Goal: Information Seeking & Learning: Learn about a topic

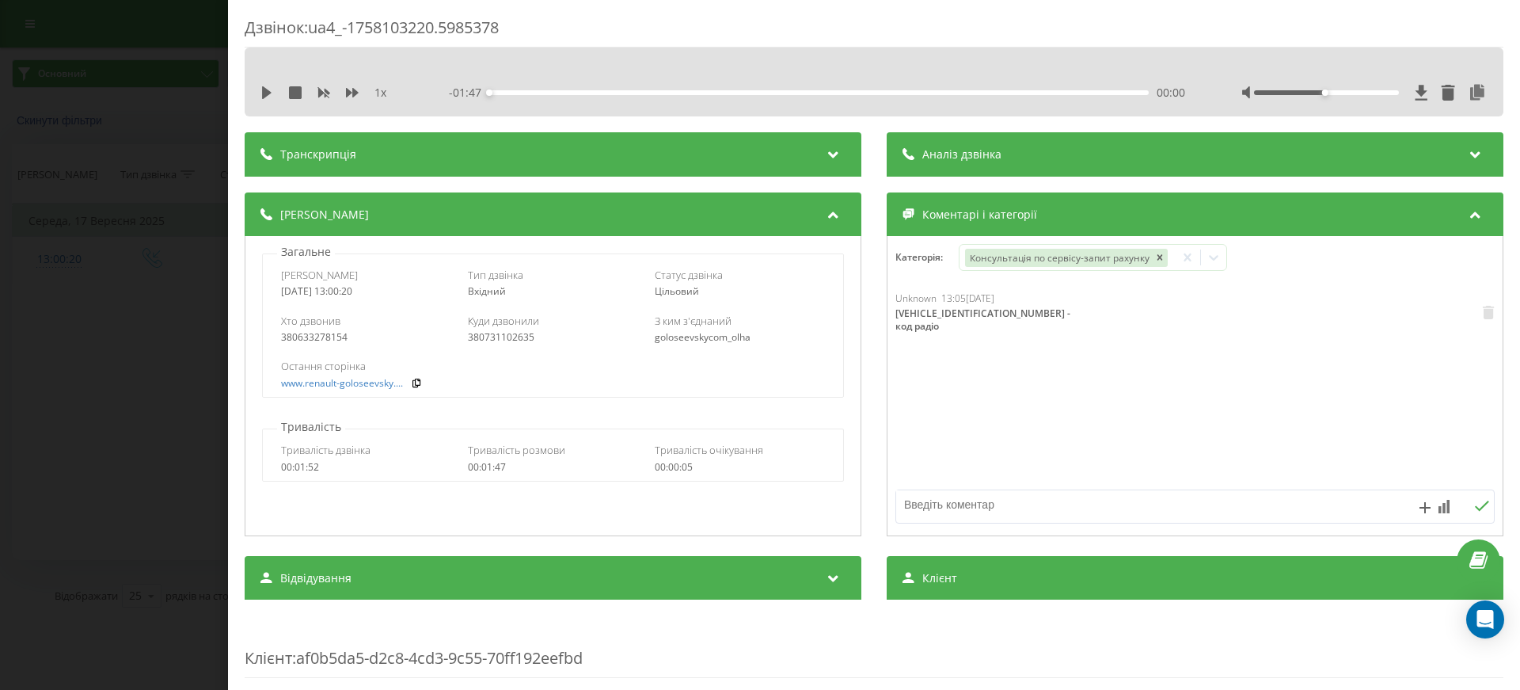
click at [120, 73] on div "Дзвінок : ua4_-1758103220.5985378 1 x - 01:47 00:00 00:00 Транскрипція Для AI-а…" at bounding box center [760, 345] width 1520 height 690
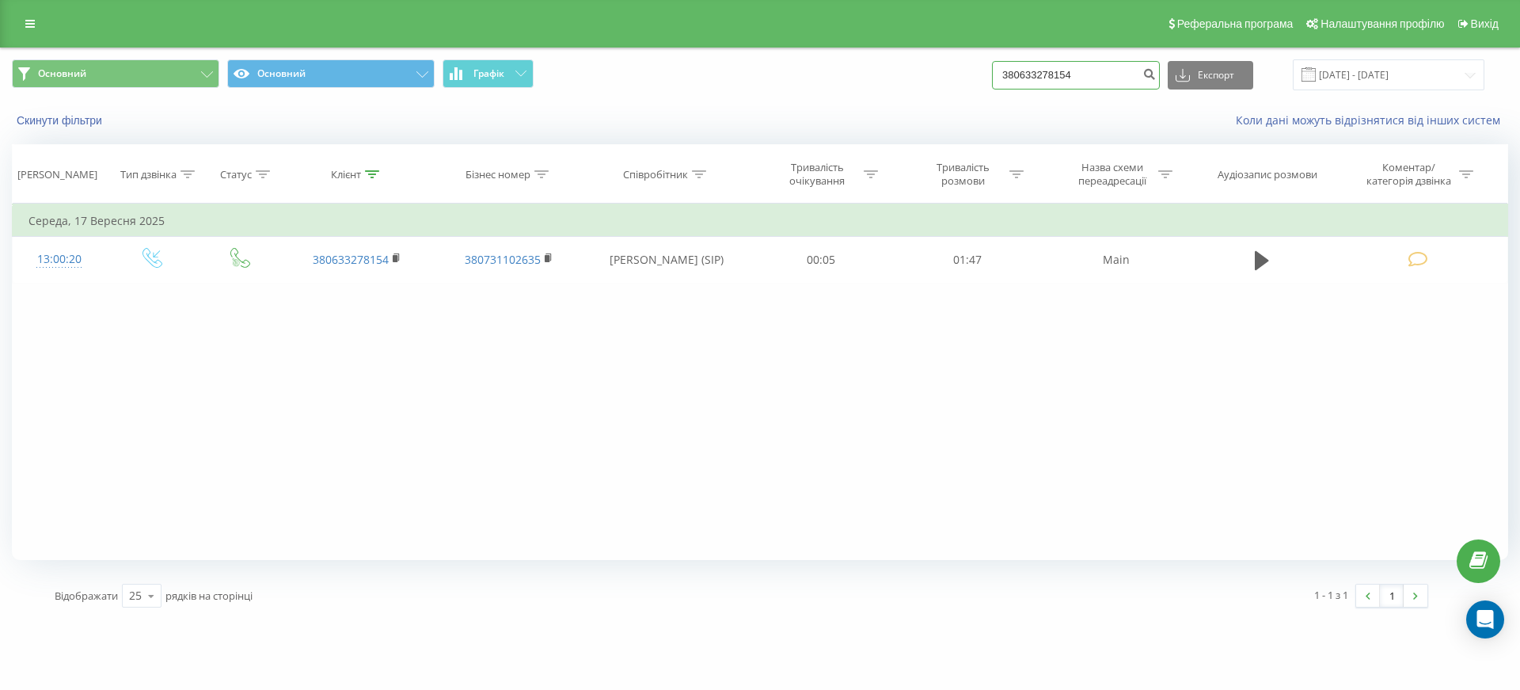
click at [1106, 80] on input "380633278154" at bounding box center [1076, 75] width 168 height 29
click at [1156, 76] on icon "submit" at bounding box center [1149, 72] width 13 height 10
click at [752, 90] on div "Основний Основний Графік Експорт .csv .xls .xlsx [DATE] - [DATE]" at bounding box center [760, 74] width 1519 height 53
click at [69, 116] on button "Скинути фільтри" at bounding box center [61, 120] width 98 height 14
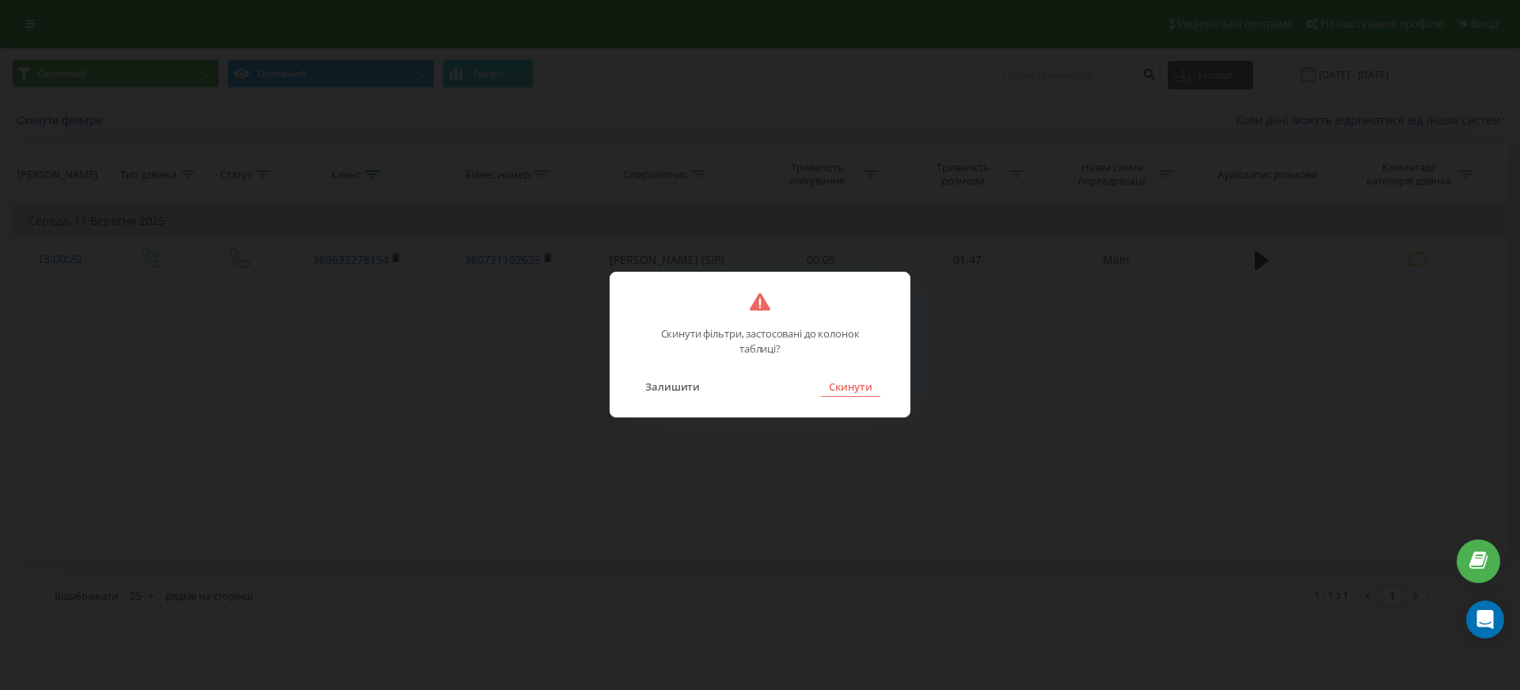
click at [855, 387] on button "Скинути" at bounding box center [850, 386] width 59 height 21
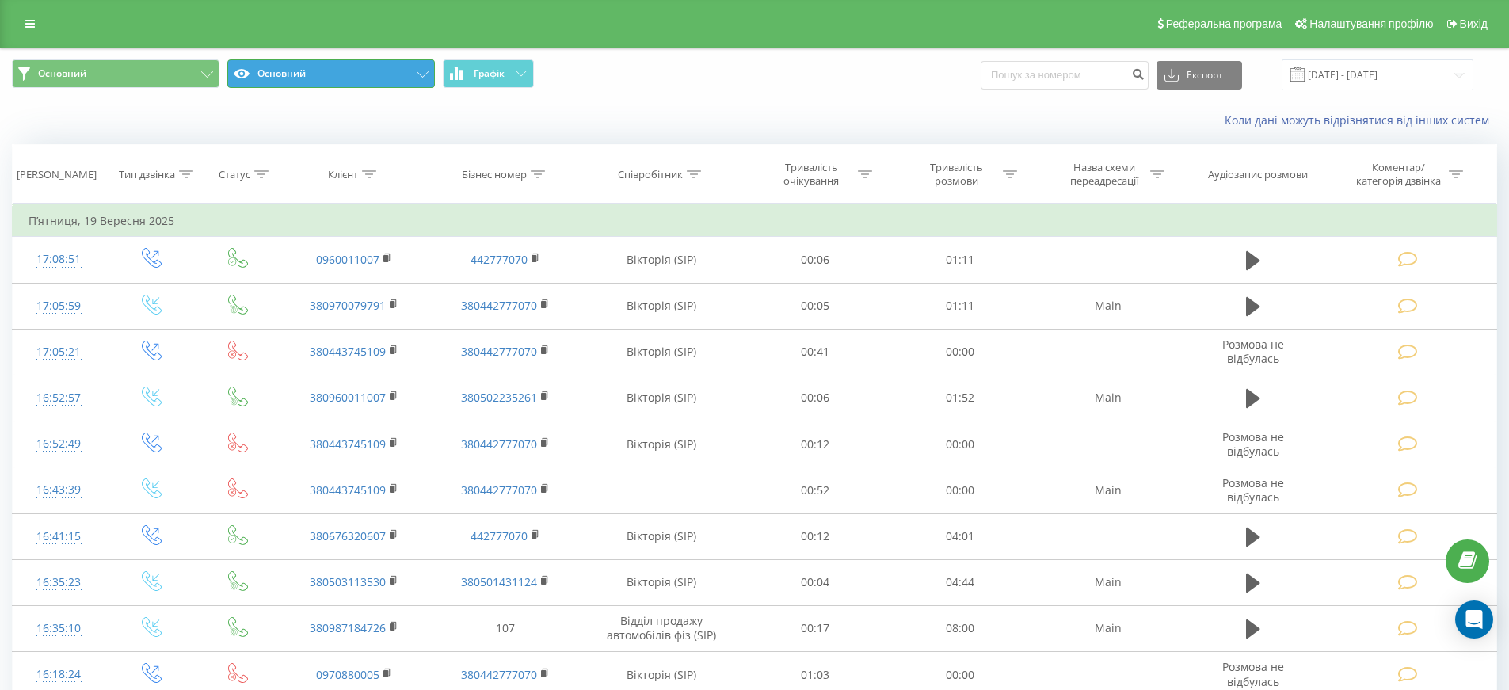
click at [300, 67] on button "Основний" at bounding box center [330, 73] width 207 height 29
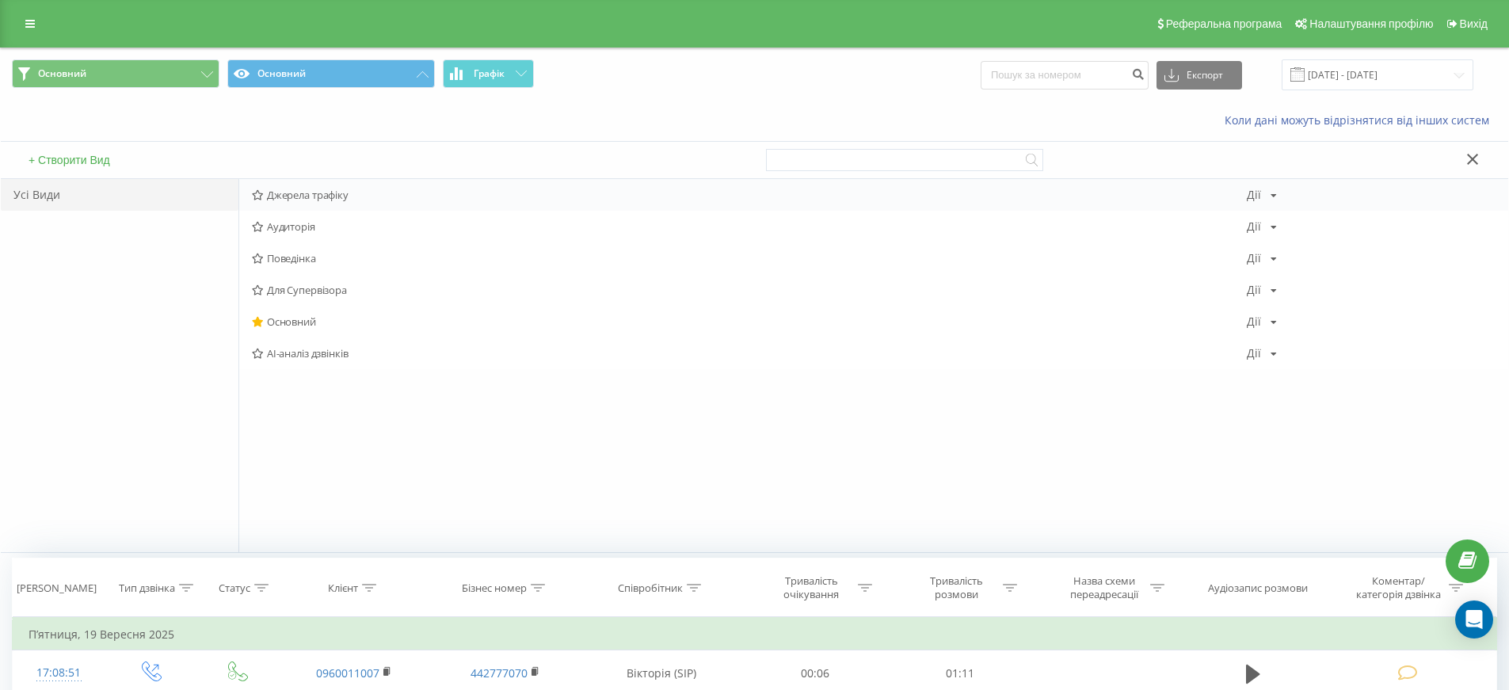
click at [326, 200] on span "Джерела трафіку" at bounding box center [749, 194] width 995 height 11
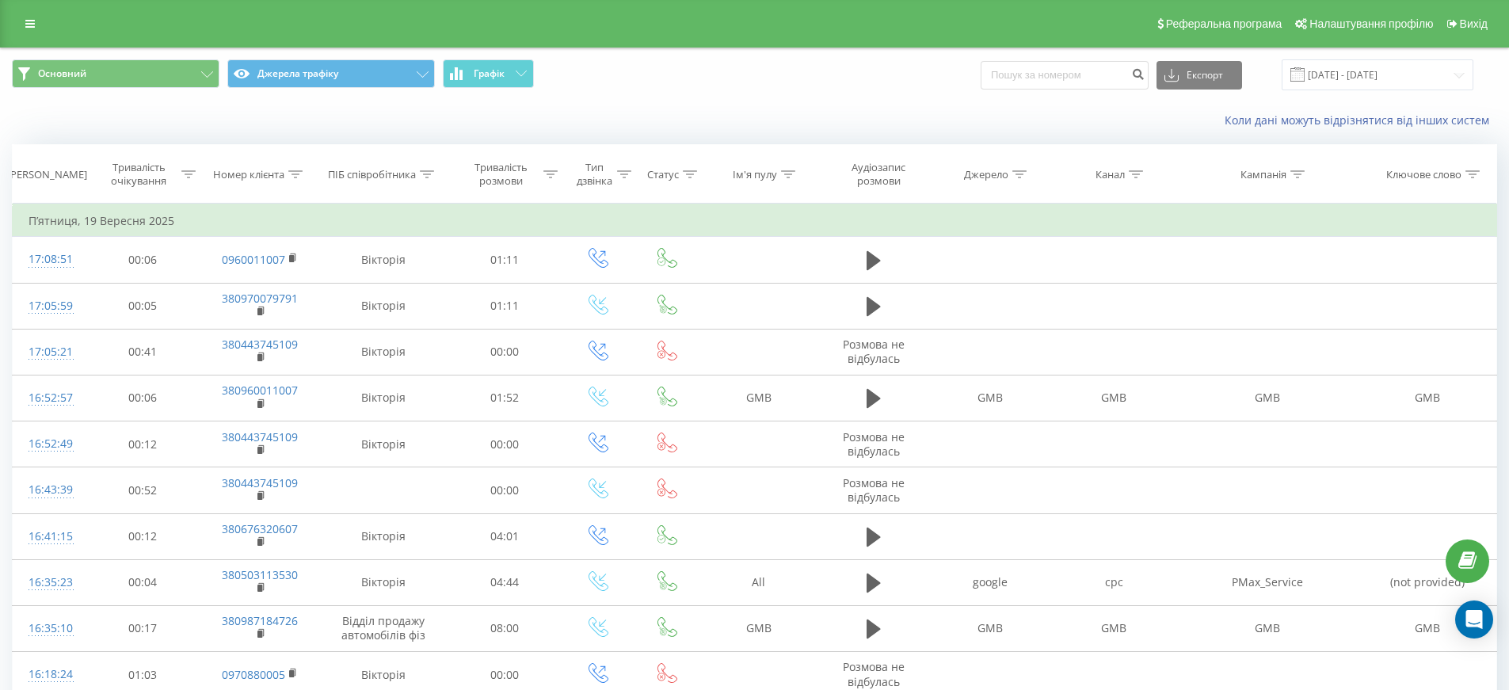
click at [691, 112] on div "Коли дані можуть відрізнятися вiд інших систем" at bounding box center [1037, 120] width 942 height 16
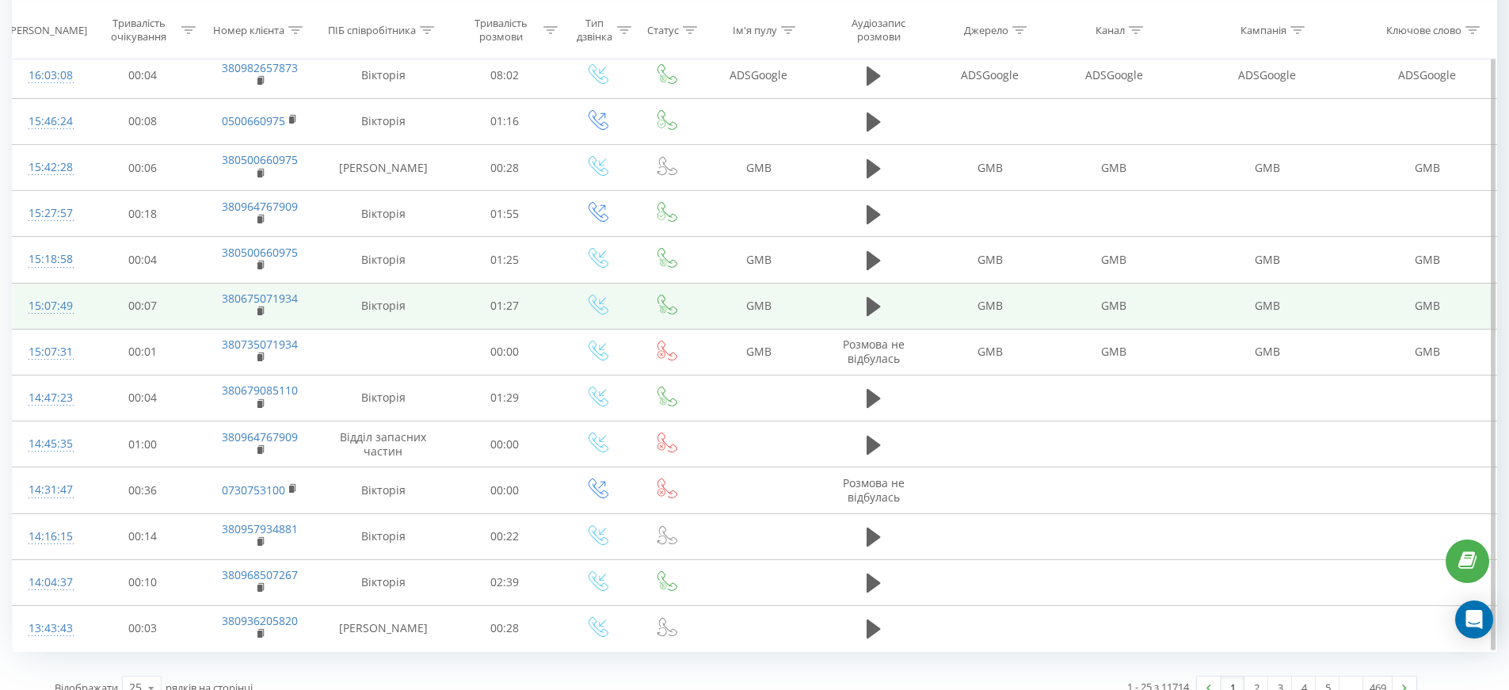
scroll to position [759, 0]
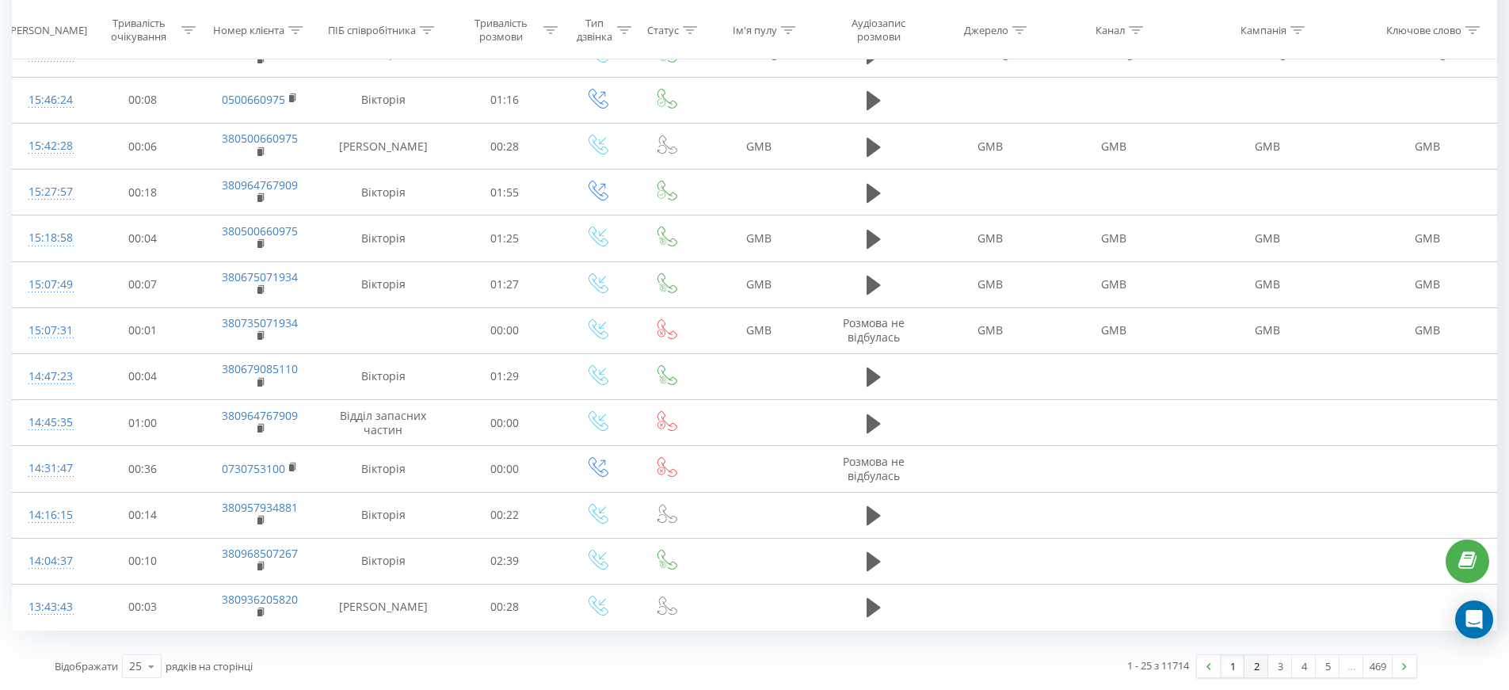
click at [1257, 667] on link "2" at bounding box center [1256, 666] width 24 height 22
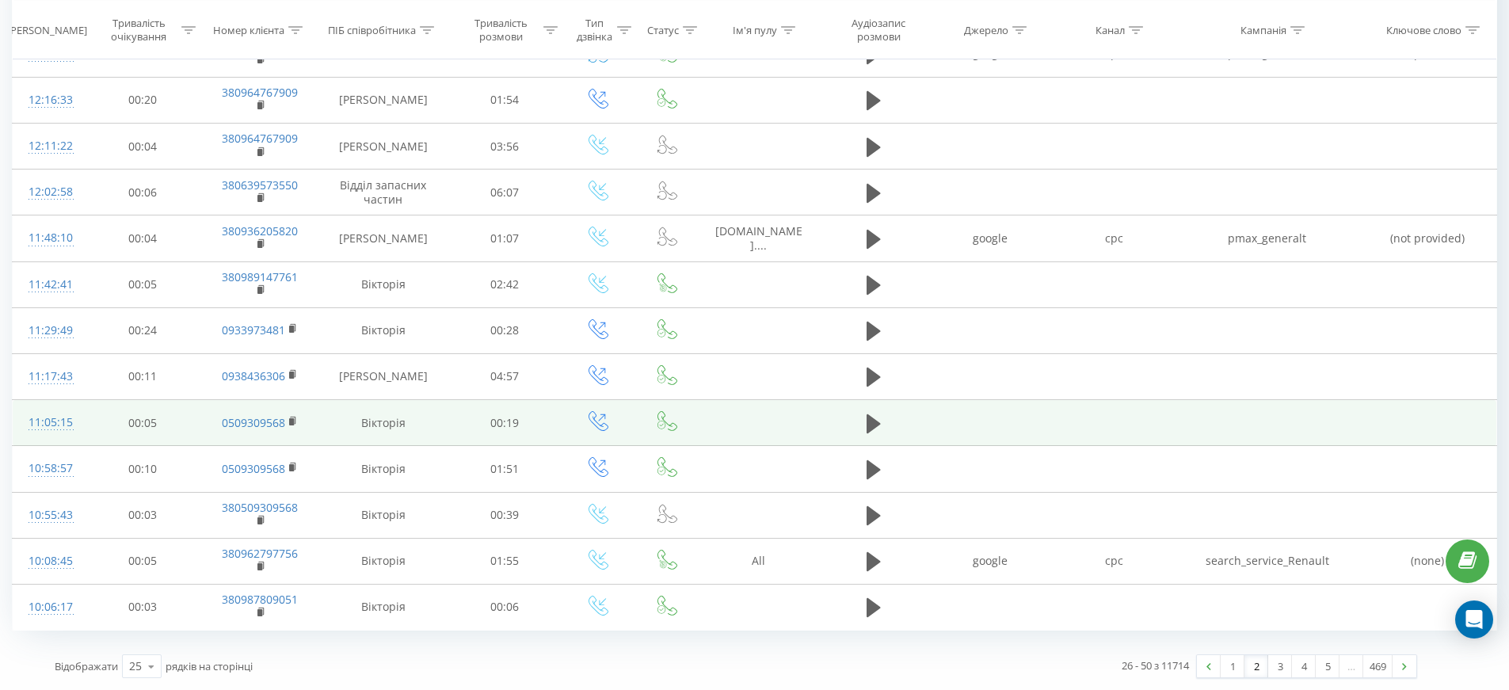
scroll to position [808, 0]
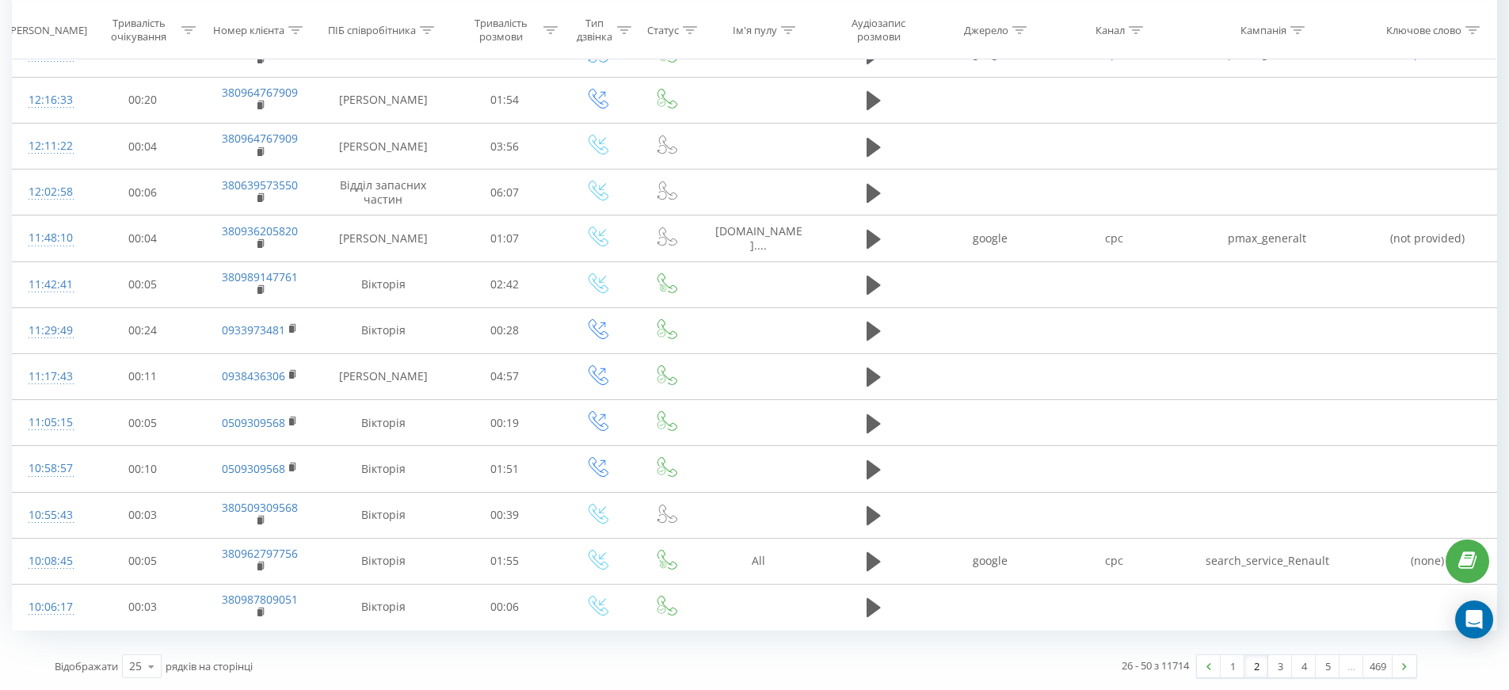
click at [1276, 664] on link "3" at bounding box center [1280, 666] width 24 height 22
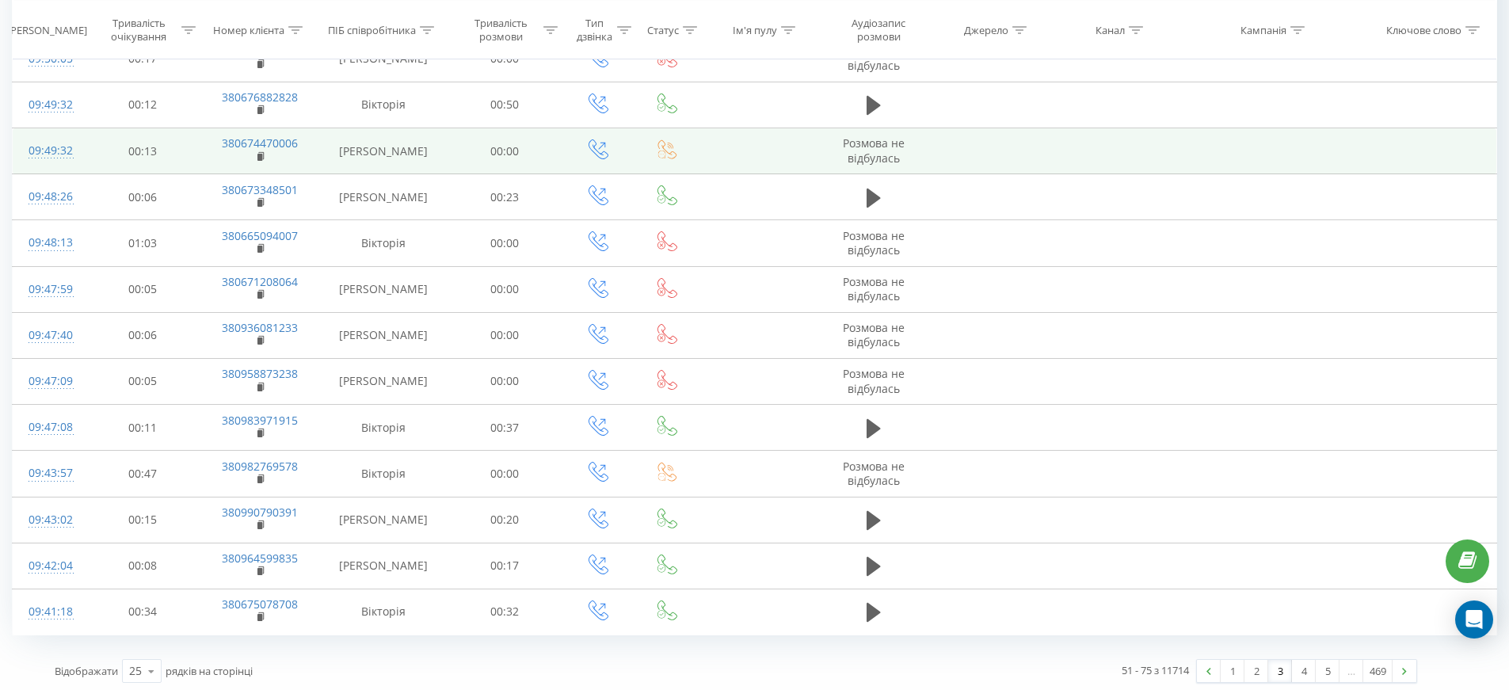
scroll to position [771, 0]
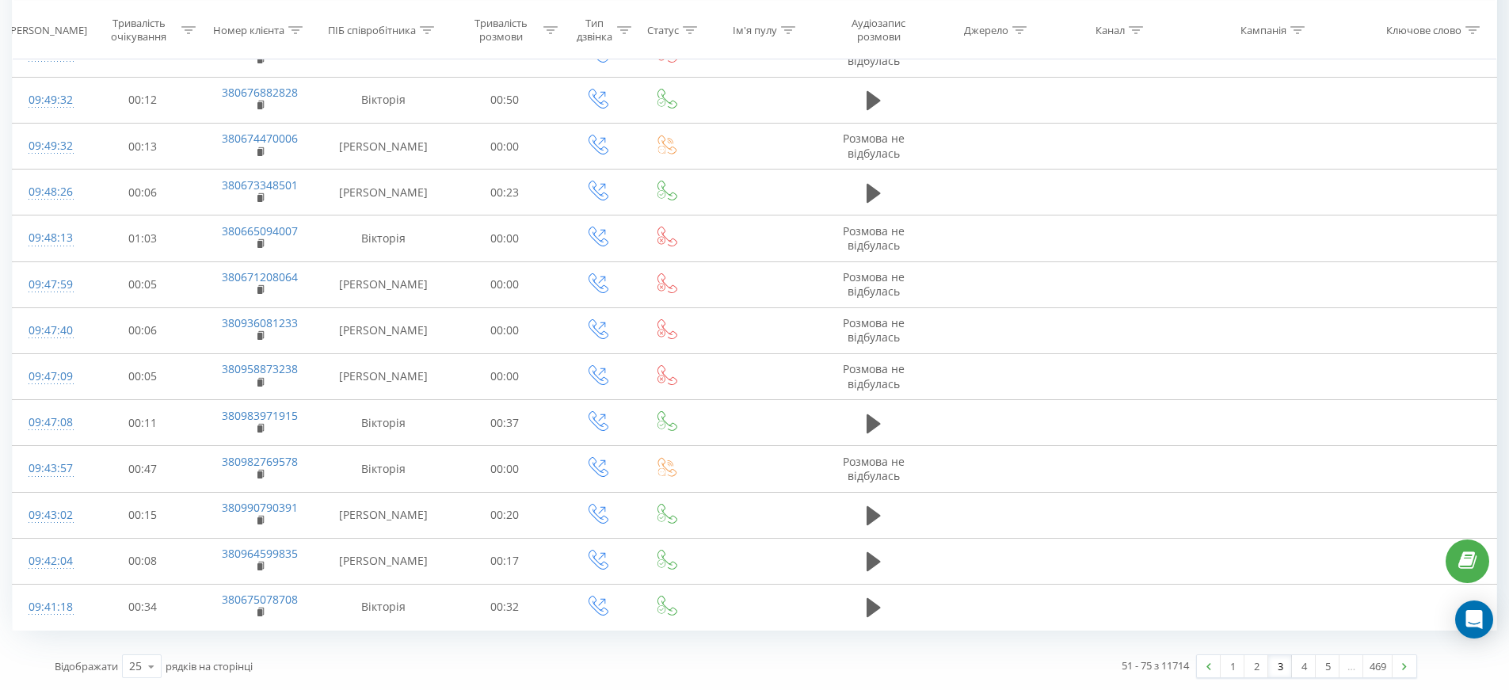
drag, startPoint x: 1300, startPoint y: 667, endPoint x: 1276, endPoint y: 611, distance: 61.4
click at [1300, 667] on link "4" at bounding box center [1304, 666] width 24 height 22
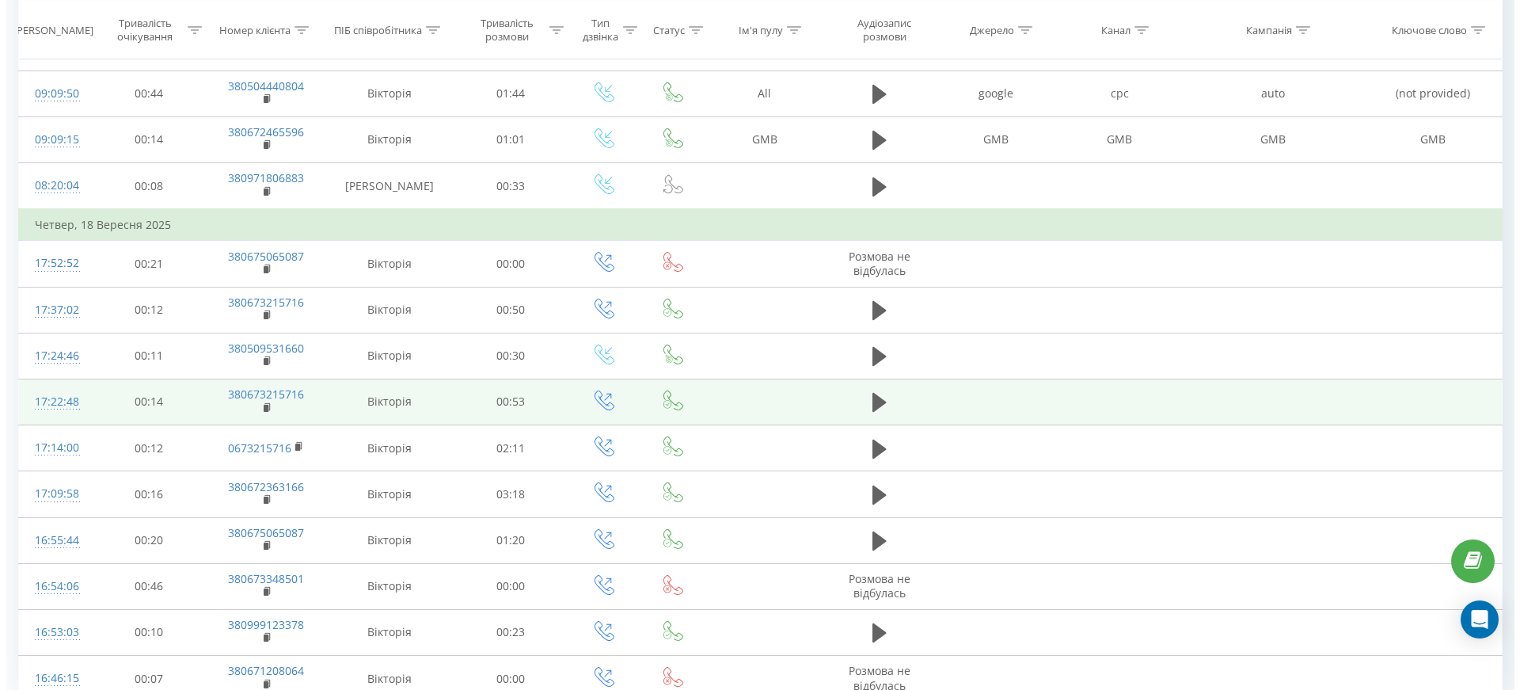
scroll to position [360, 0]
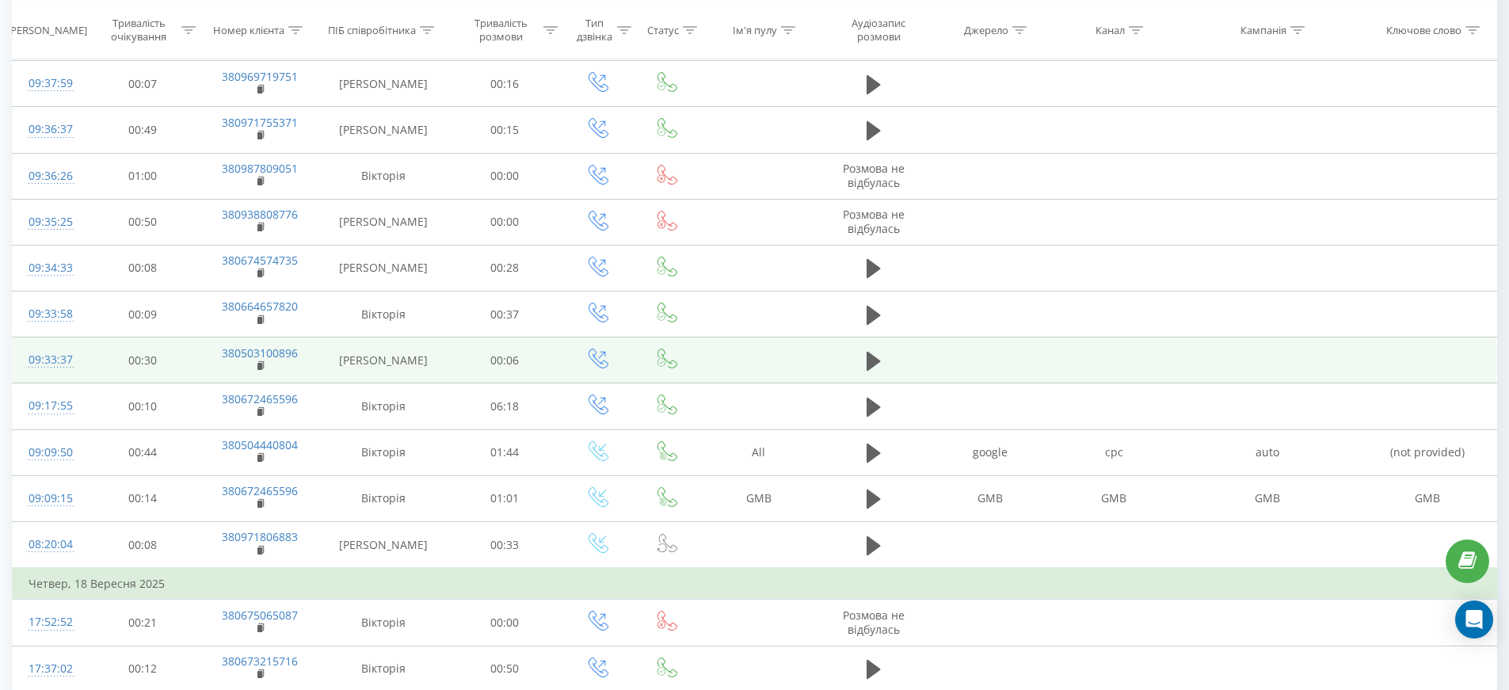
click at [1132, 367] on td at bounding box center [1114, 360] width 124 height 46
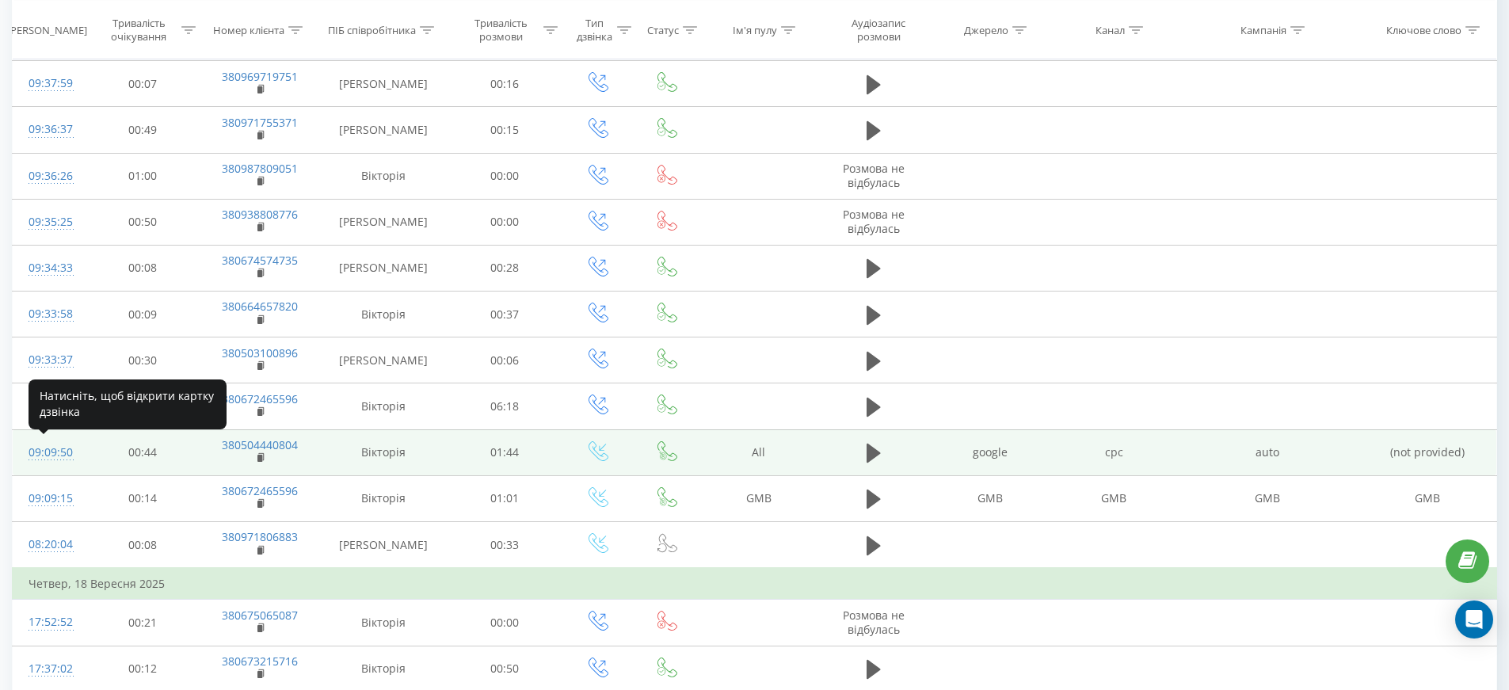
click at [62, 452] on div "09:09:50" at bounding box center [49, 452] width 41 height 31
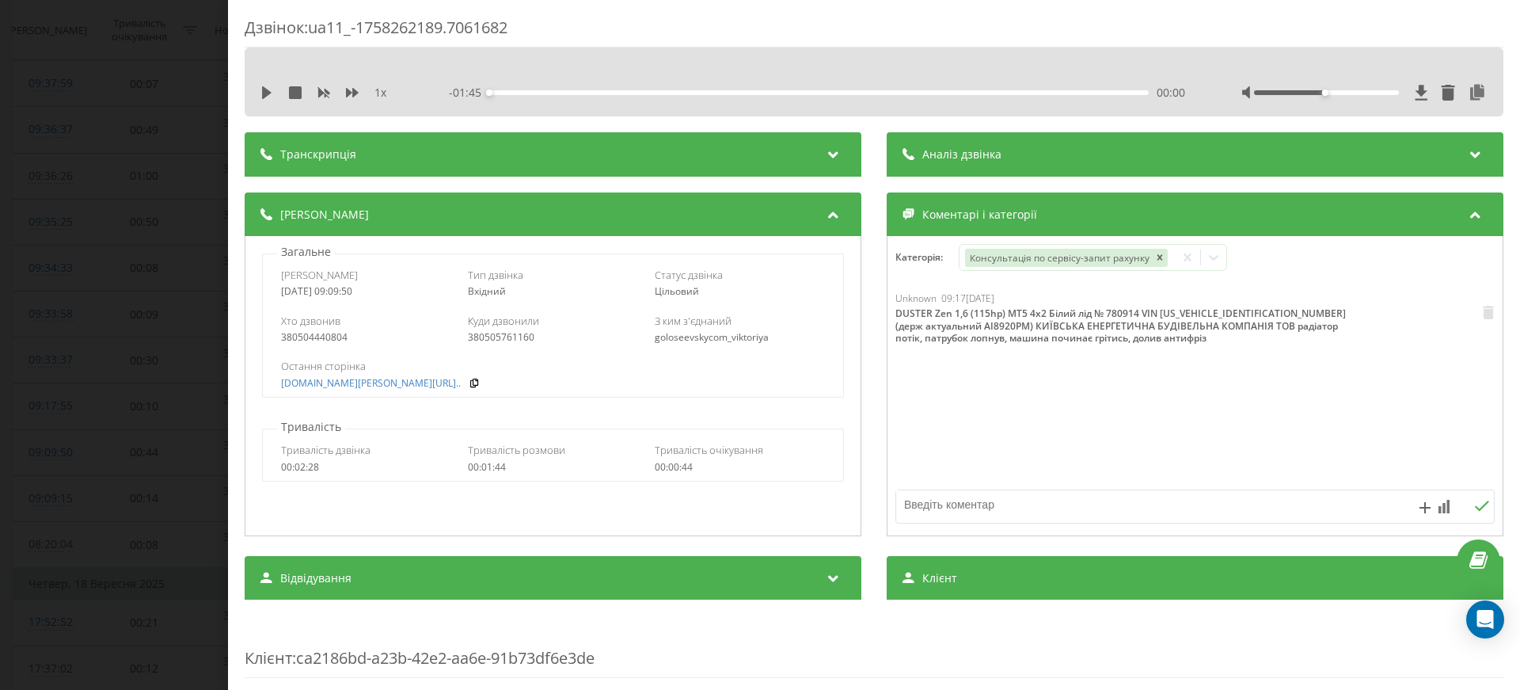
scroll to position [620, 0]
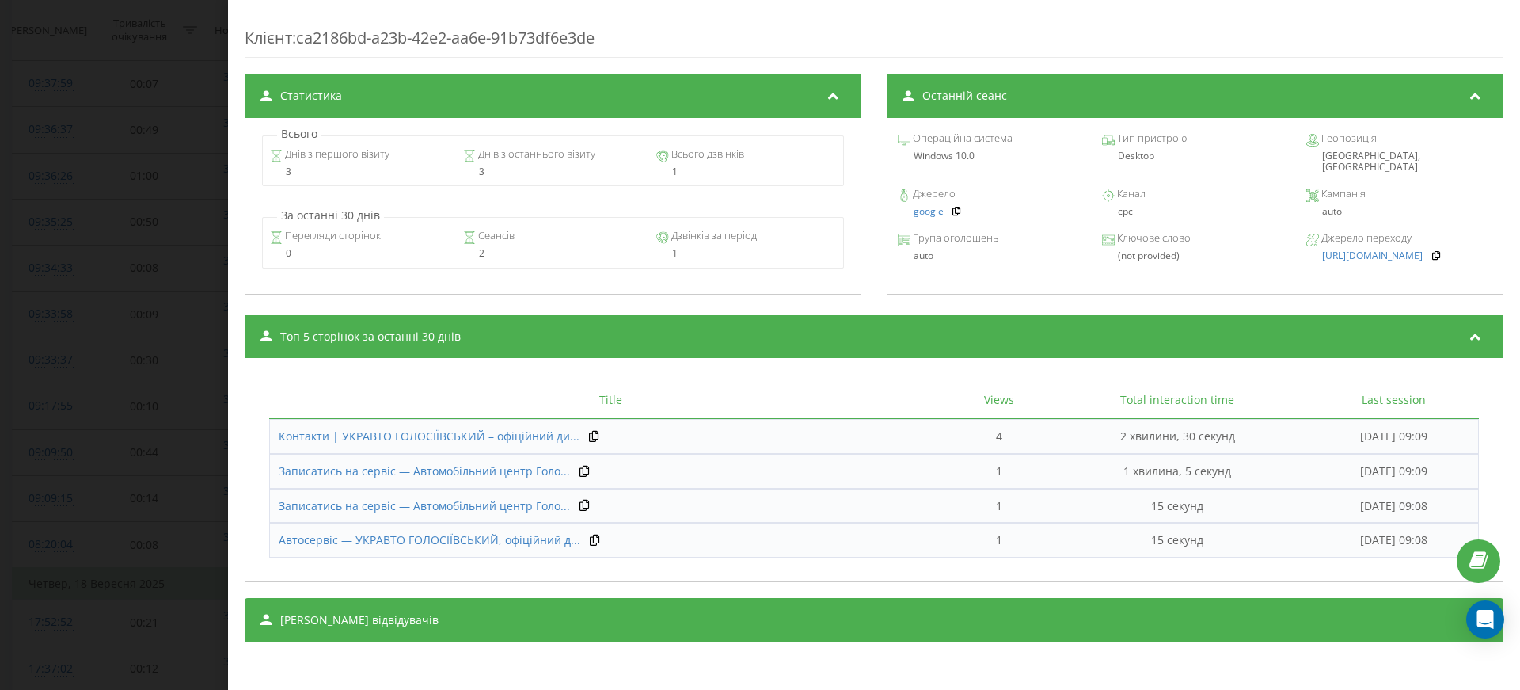
click at [603, 606] on div "[PERSON_NAME] відвідувачів" at bounding box center [874, 620] width 1259 height 44
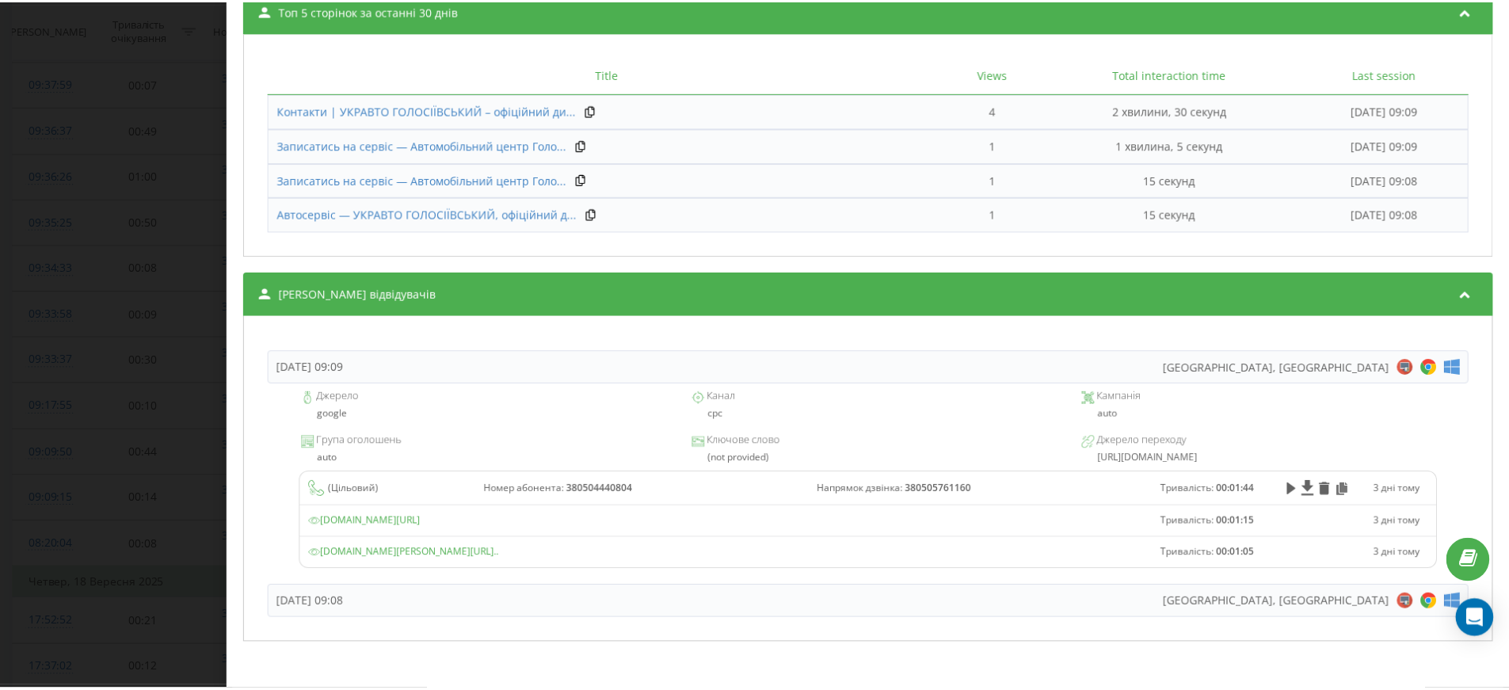
scroll to position [948, 0]
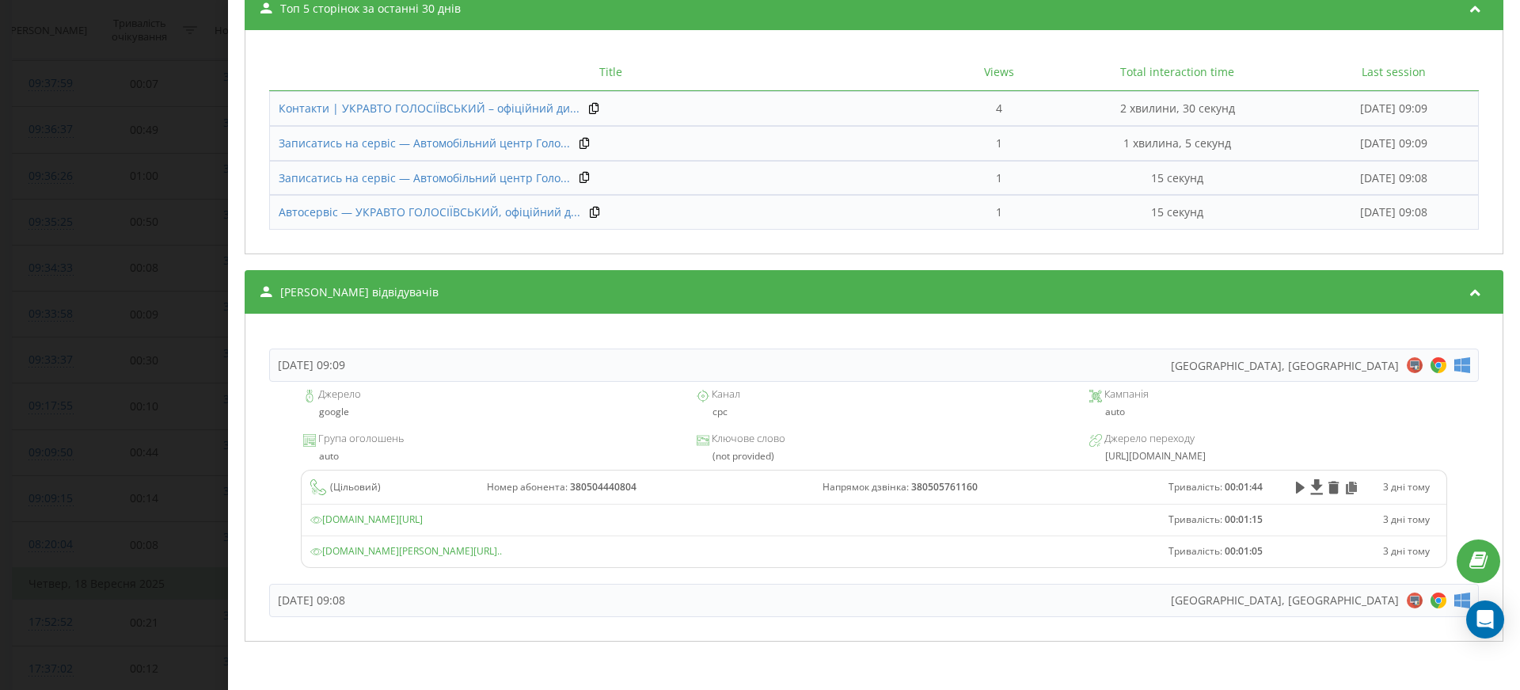
click at [158, 50] on div "Дзвінок : ua11_-1758262189.7061682 1 x - 01:45 00:00 00:00 Транскрипція Для AI-…" at bounding box center [760, 345] width 1520 height 690
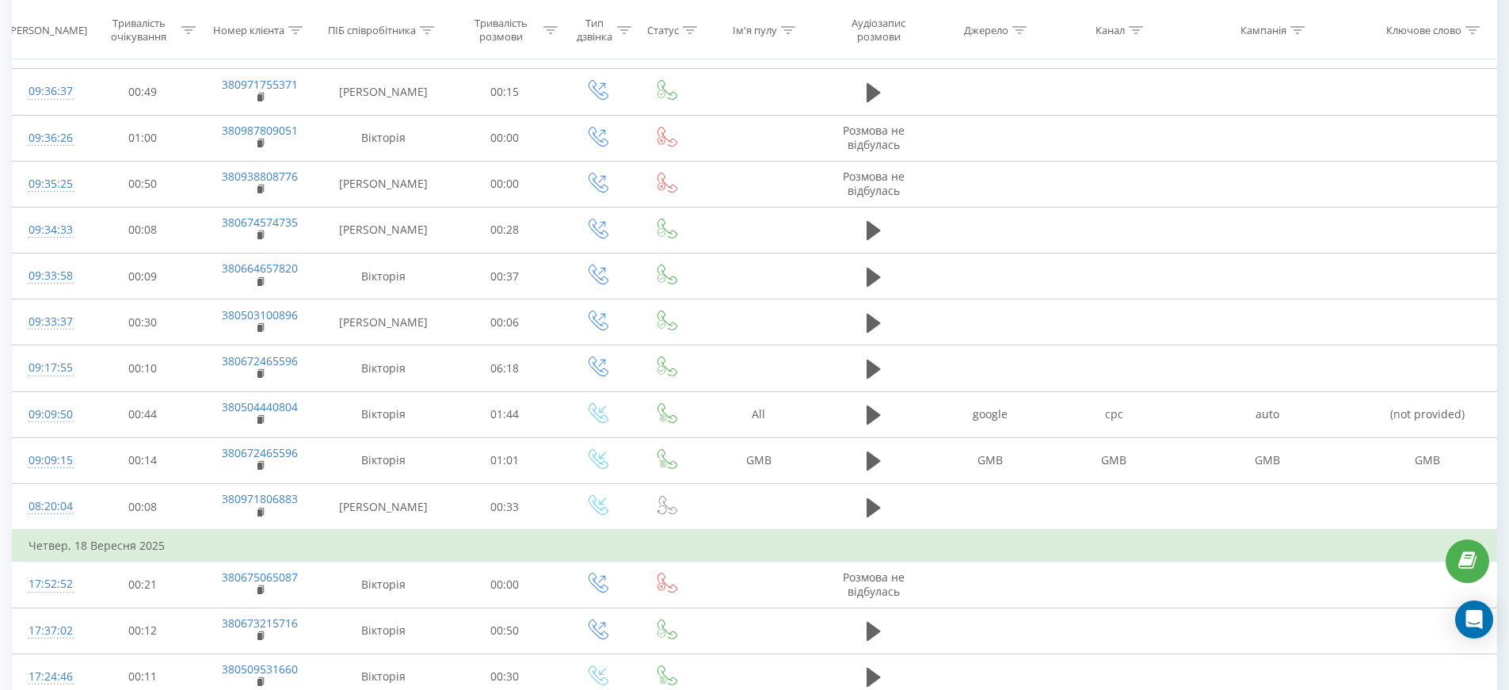
scroll to position [790, 0]
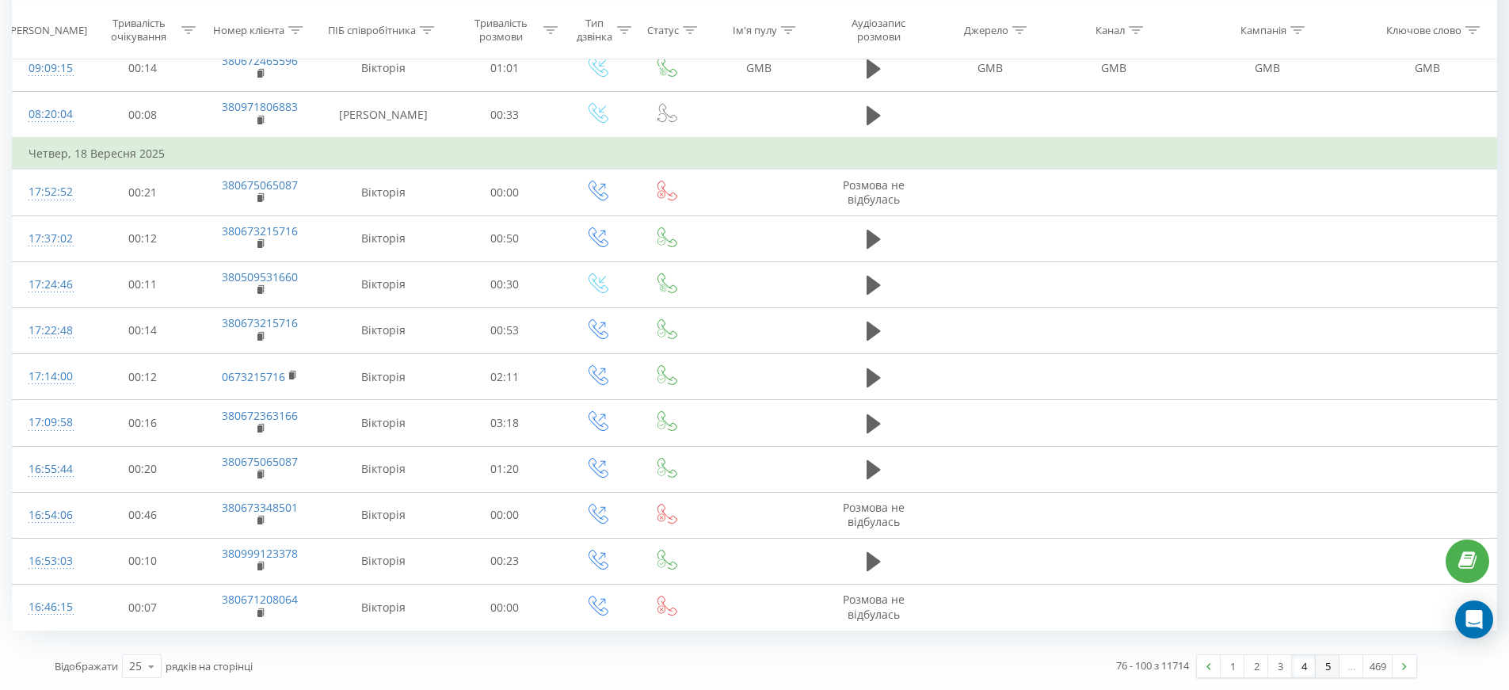
click at [1334, 661] on link "5" at bounding box center [1327, 666] width 24 height 22
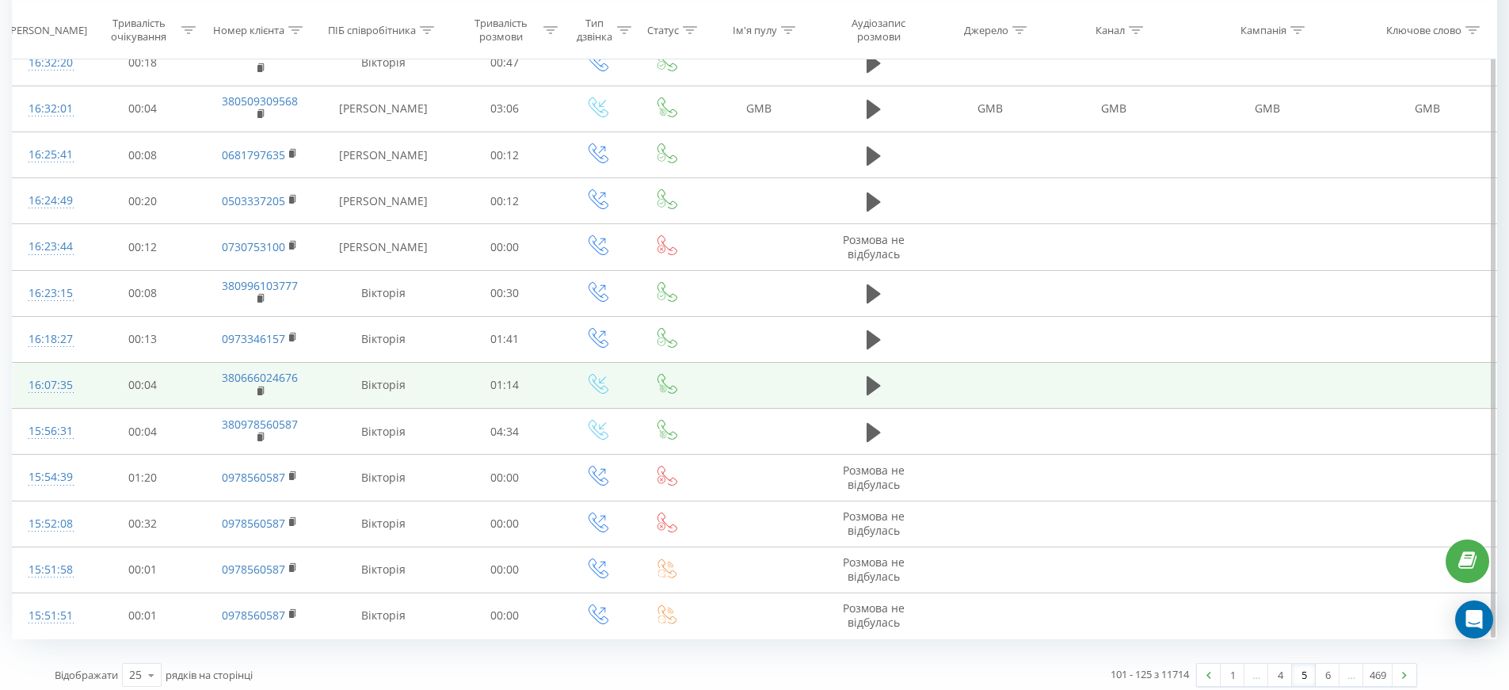
scroll to position [759, 0]
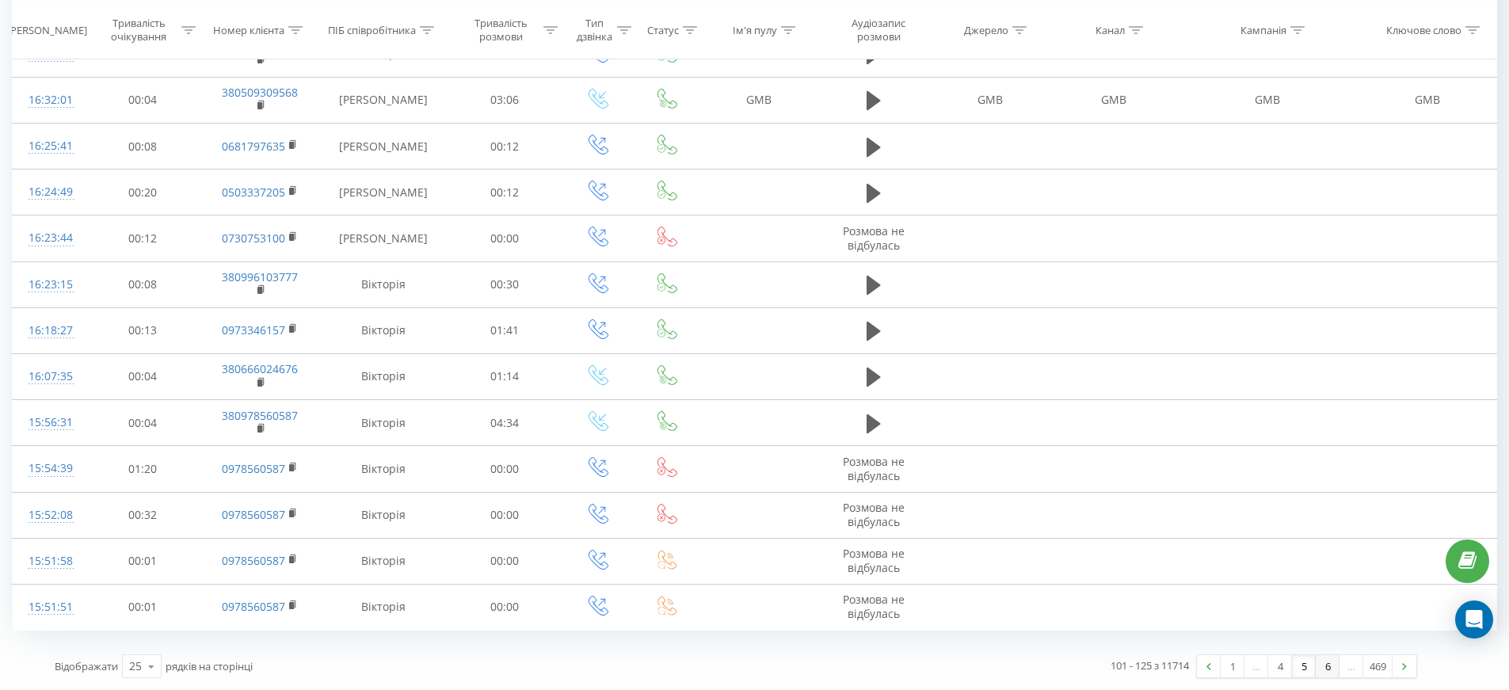
click at [1323, 667] on link "6" at bounding box center [1327, 666] width 24 height 22
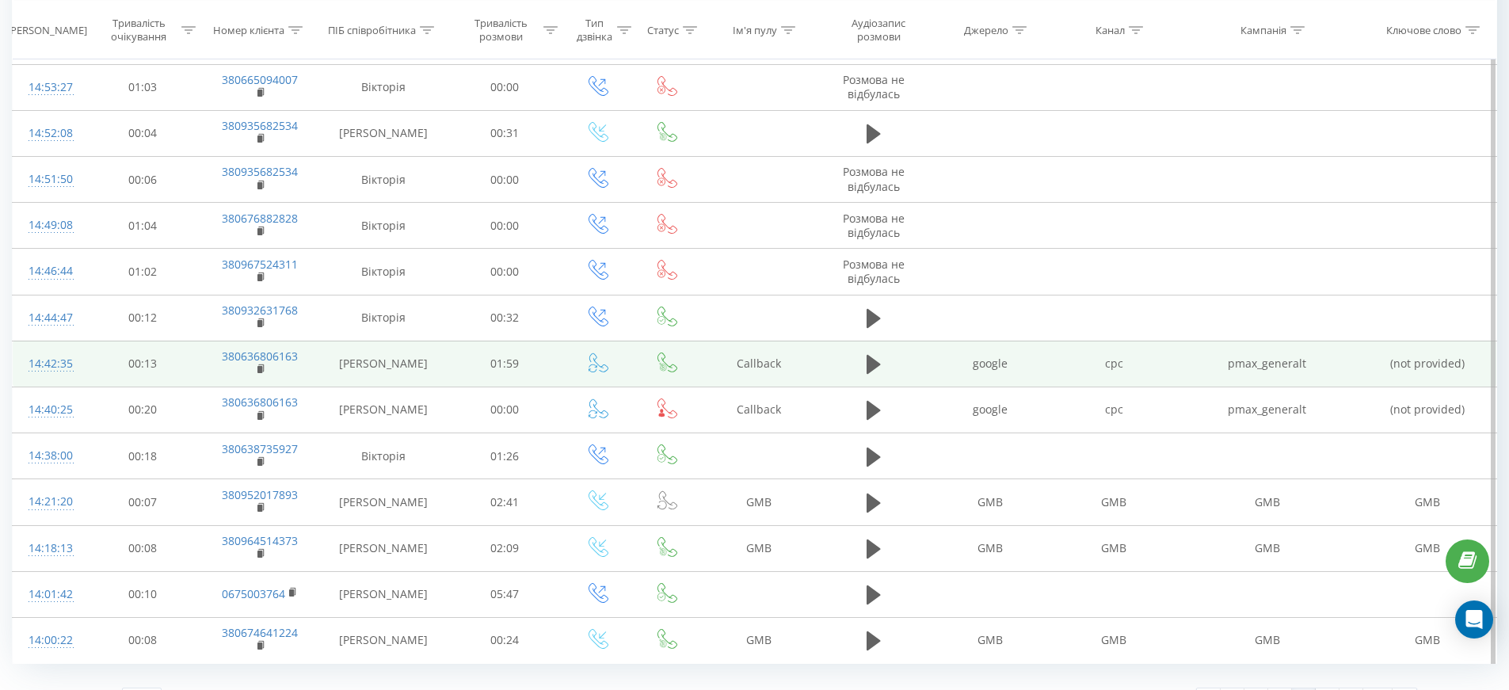
scroll to position [783, 0]
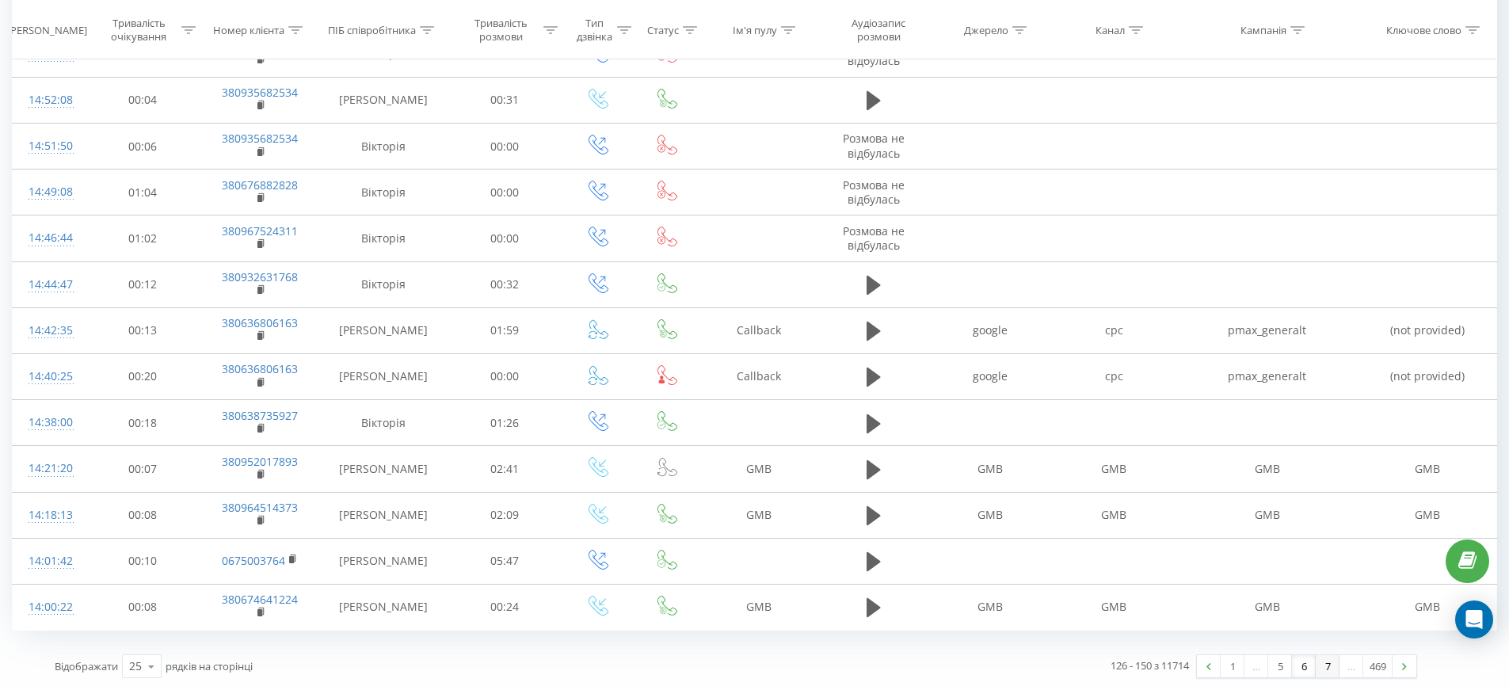
click at [1329, 664] on link "7" at bounding box center [1327, 666] width 24 height 22
